Goal: Entertainment & Leisure: Consume media (video, audio)

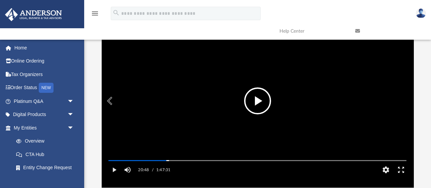
scroll to position [153, 312]
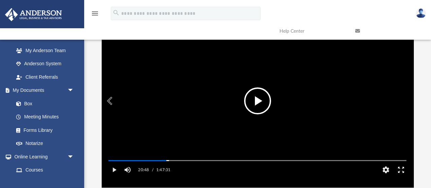
click at [261, 99] on button "File preview" at bounding box center [257, 100] width 27 height 27
click at [224, 95] on video "File preview" at bounding box center [257, 101] width 309 height 154
click at [263, 101] on button "File preview" at bounding box center [257, 100] width 27 height 27
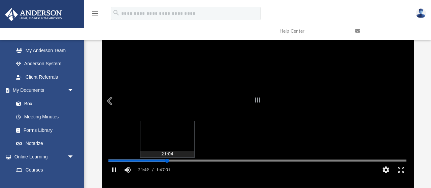
click at [167, 161] on div "Media Slider" at bounding box center [257, 160] width 298 height 1
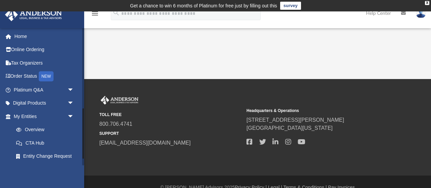
scroll to position [220, 0]
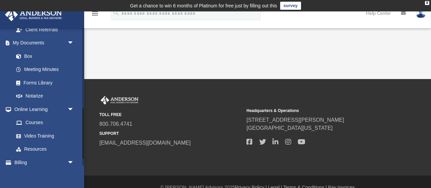
click at [82, 134] on div at bounding box center [83, 97] width 2 height 138
click at [49, 137] on link "Video Training" at bounding box center [46, 135] width 75 height 13
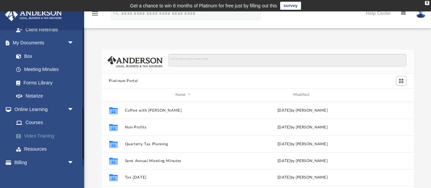
scroll to position [153, 312]
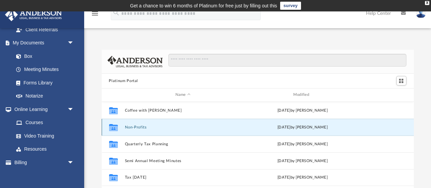
click at [134, 125] on button "Non-Profits" at bounding box center [182, 127] width 116 height 4
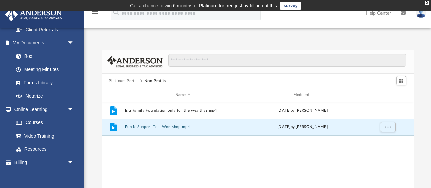
click at [134, 125] on button "Public Support Test Workshop.mp4" at bounding box center [182, 127] width 116 height 4
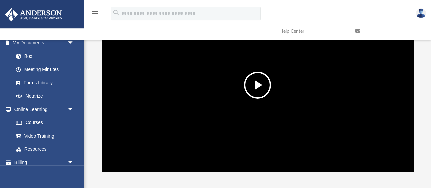
scroll to position [70, 0]
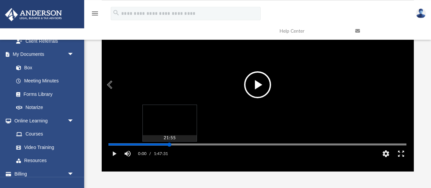
click at [169, 145] on div "Media Slider" at bounding box center [257, 144] width 298 height 1
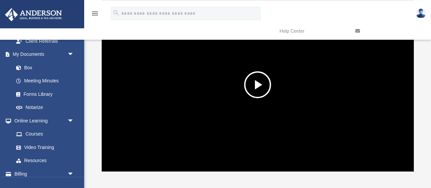
click at [259, 83] on button "File preview" at bounding box center [257, 84] width 27 height 27
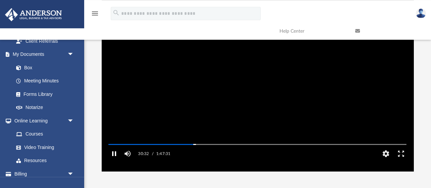
click at [113, 160] on button "Pause" at bounding box center [113, 153] width 15 height 13
